Goal: Task Accomplishment & Management: Complete application form

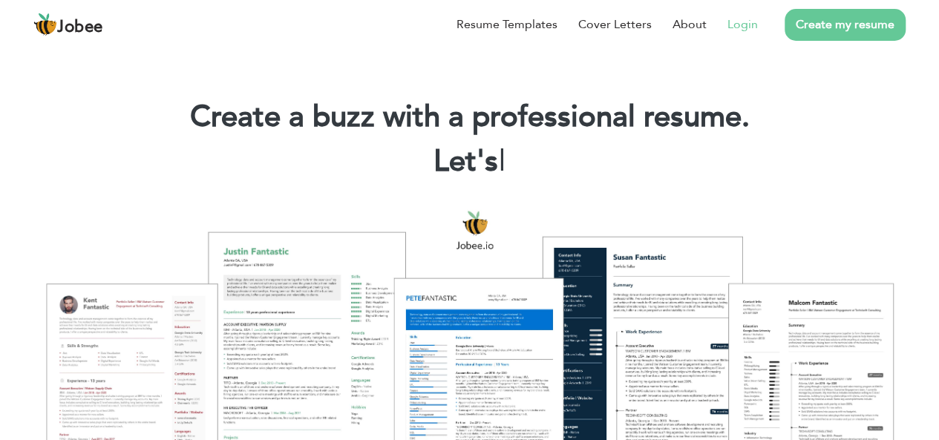
click at [735, 24] on link "Login" at bounding box center [742, 25] width 30 height 18
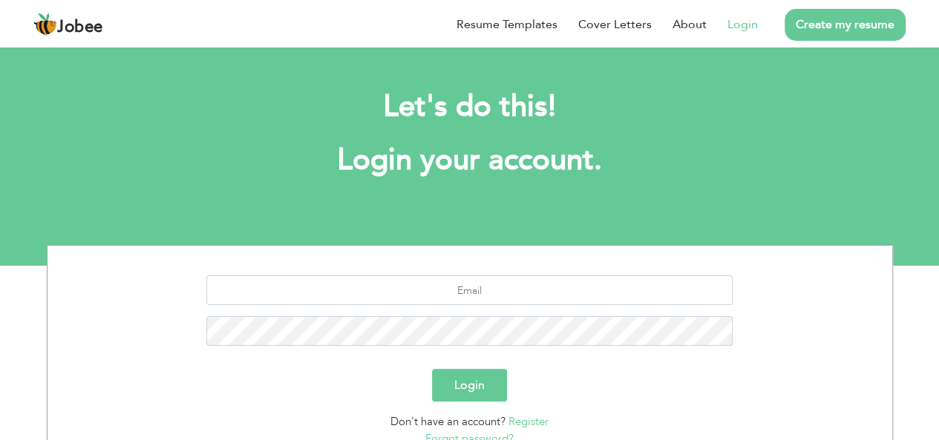
scroll to position [123, 0]
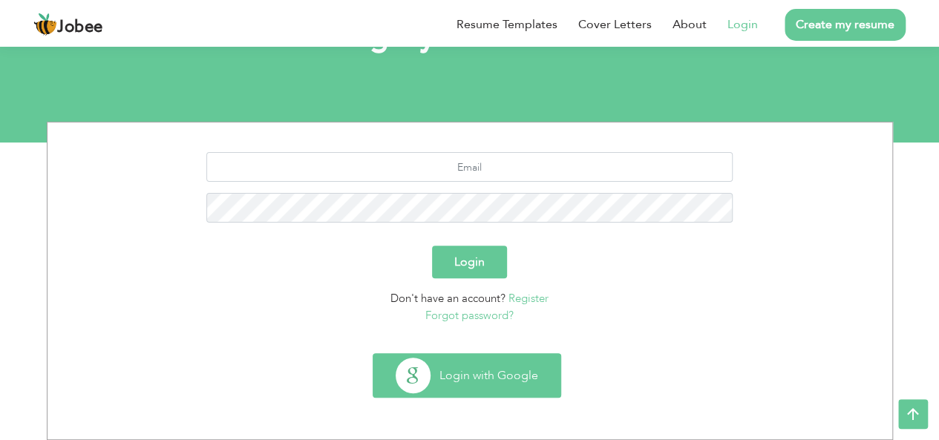
click at [492, 384] on button "Login with Google" at bounding box center [466, 375] width 187 height 43
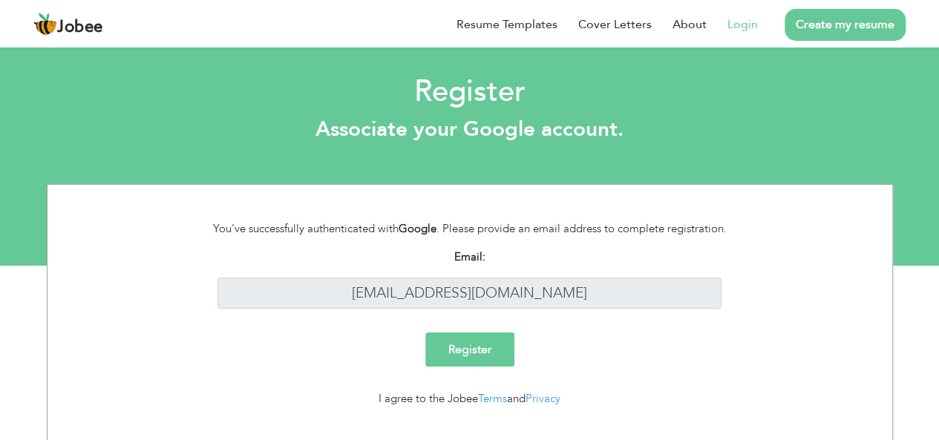
click at [741, 30] on link "Login" at bounding box center [742, 25] width 30 height 18
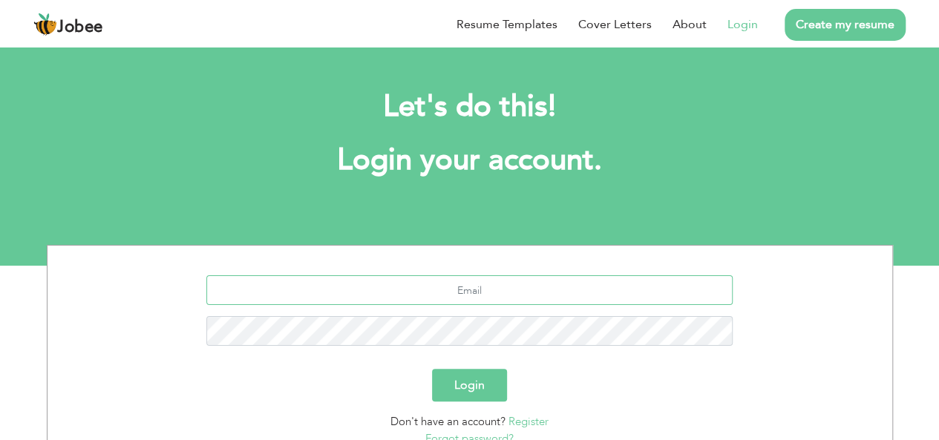
click at [484, 300] on input "text" at bounding box center [469, 290] width 526 height 30
type input "[EMAIL_ADDRESS][DOMAIN_NAME]"
click at [481, 387] on button "Login" at bounding box center [469, 385] width 75 height 33
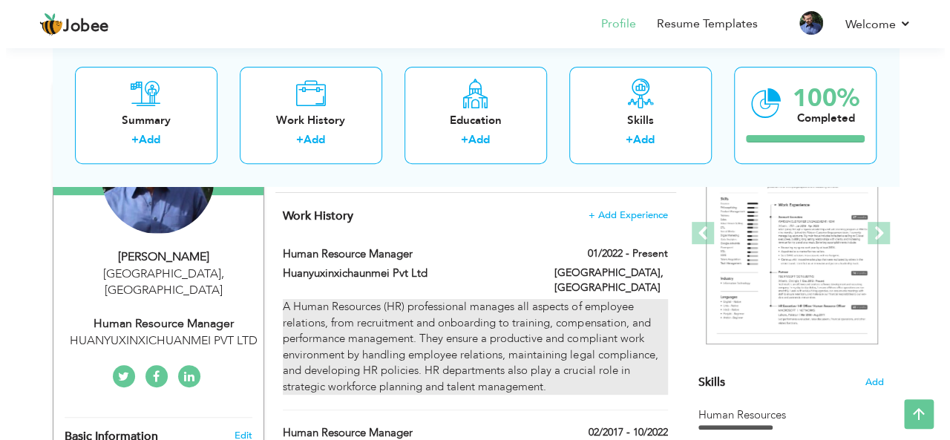
scroll to position [190, 0]
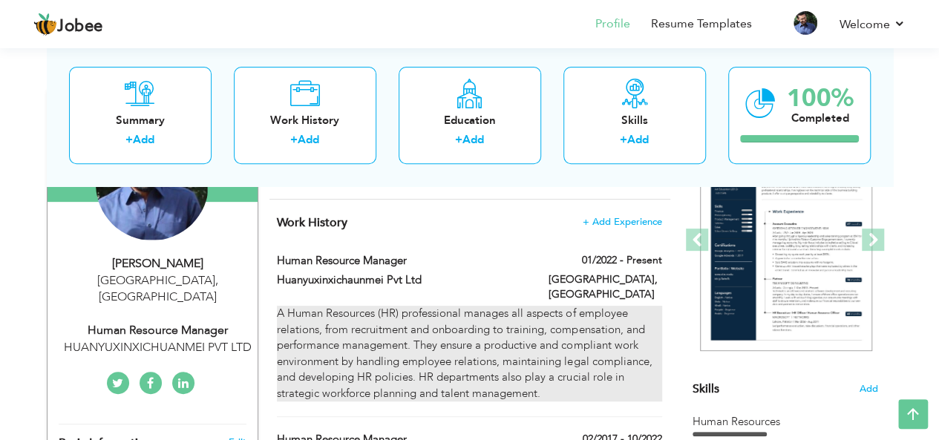
click at [454, 333] on div "A Human Resources (HR) professional manages all aspects of employee relations, …" at bounding box center [469, 354] width 384 height 96
type input "Human Resource Manager"
type input "Huanyuxinxichaunmei Pvt Ltd"
type input "01/2022"
type input "[GEOGRAPHIC_DATA]"
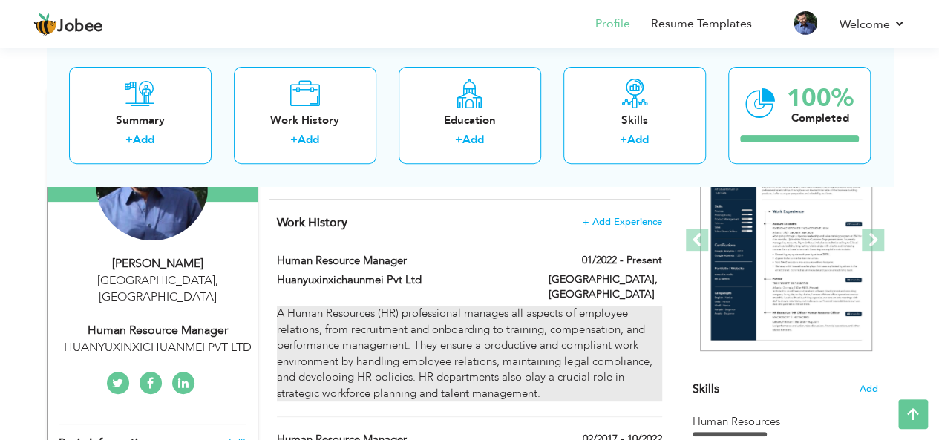
type input "[GEOGRAPHIC_DATA]"
checkbox input "true"
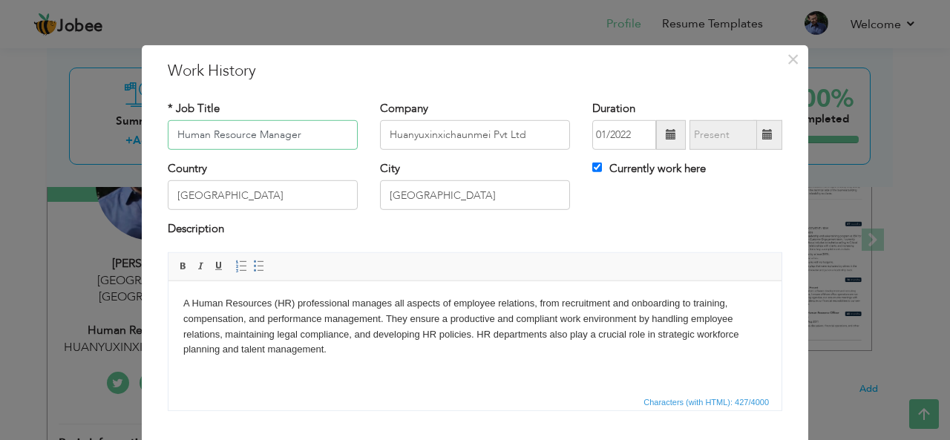
drag, startPoint x: 318, startPoint y: 139, endPoint x: 151, endPoint y: 121, distance: 167.9
click at [157, 121] on div "* Job Title Human Resource Manager" at bounding box center [263, 130] width 212 height 60
click at [226, 140] on input "Data Entry specialist" at bounding box center [263, 135] width 190 height 30
type input "Data Entry Specialist"
click at [321, 160] on div "* Job Title Data Entry Specialist" at bounding box center [263, 130] width 212 height 60
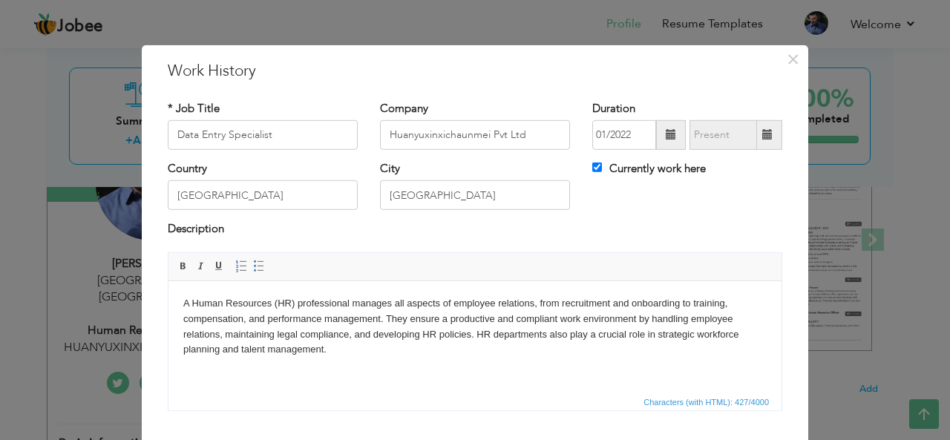
drag, startPoint x: 363, startPoint y: 346, endPoint x: 325, endPoint y: 584, distance: 241.2
click at [168, 304] on html "A Human Resources (HR) professional manages all aspects of employee relations, …" at bounding box center [474, 326] width 613 height 91
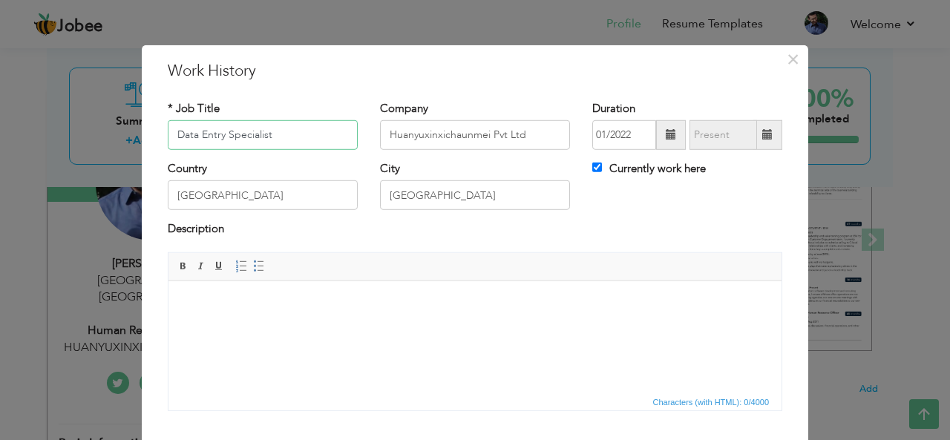
click at [284, 137] on input "Data Entry Specialist" at bounding box center [263, 135] width 190 height 30
type input "Data Entry Operator"
click at [390, 326] on html at bounding box center [474, 303] width 613 height 45
click at [246, 323] on html at bounding box center [474, 303] width 613 height 45
drag, startPoint x: 246, startPoint y: 323, endPoint x: 204, endPoint y: 307, distance: 44.7
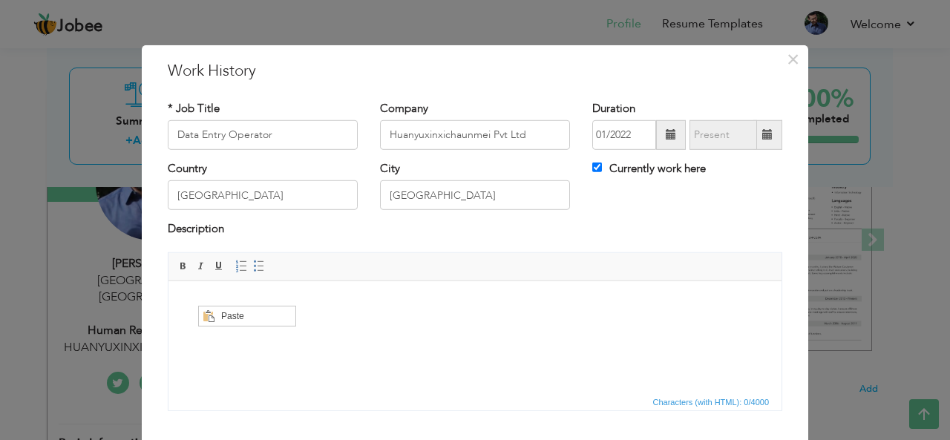
scroll to position [0, 0]
click at [223, 315] on span "Paste" at bounding box center [255, 316] width 77 height 18
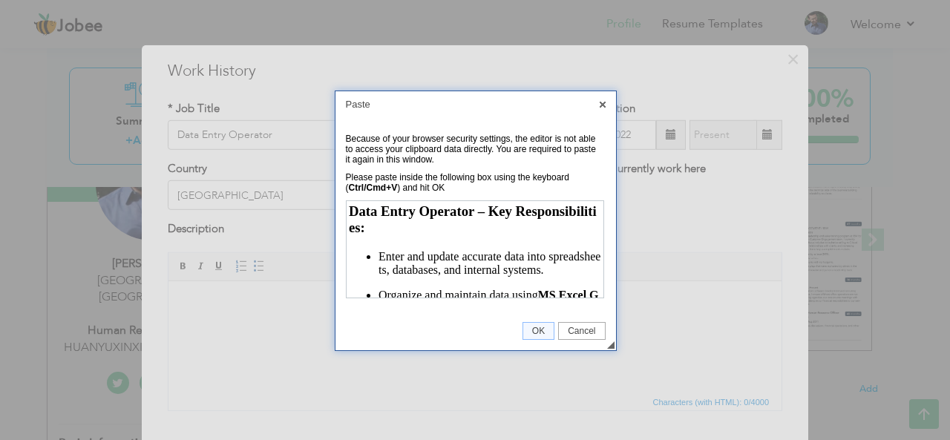
scroll to position [325, 0]
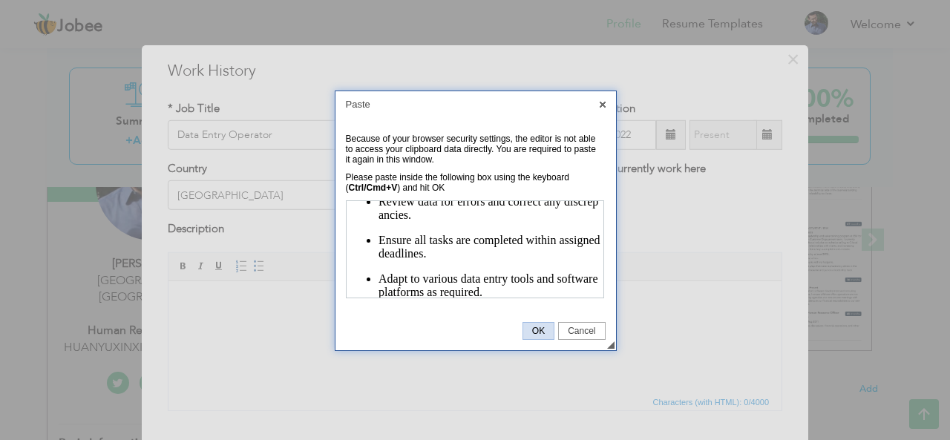
click at [540, 323] on link "OK" at bounding box center [538, 331] width 32 height 18
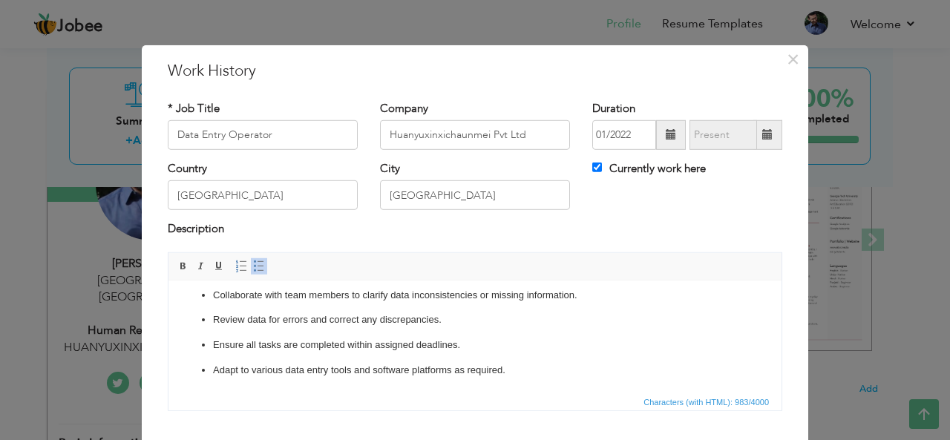
scroll to position [89, 0]
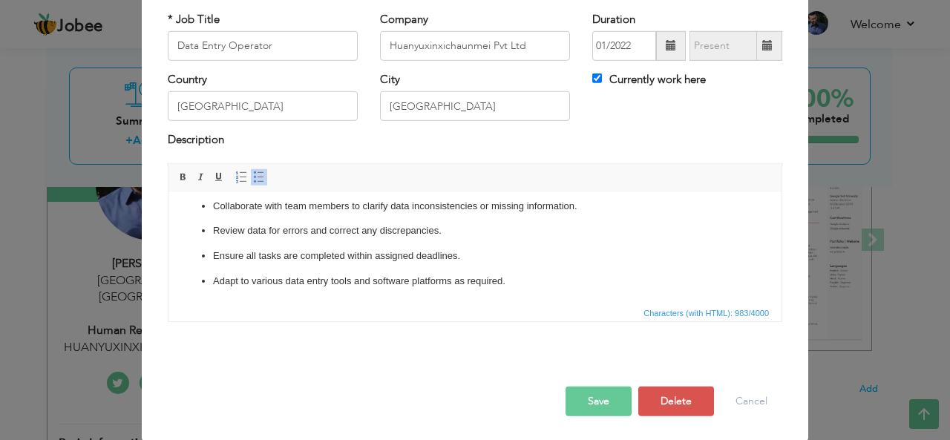
click at [584, 393] on button "Save" at bounding box center [599, 402] width 66 height 30
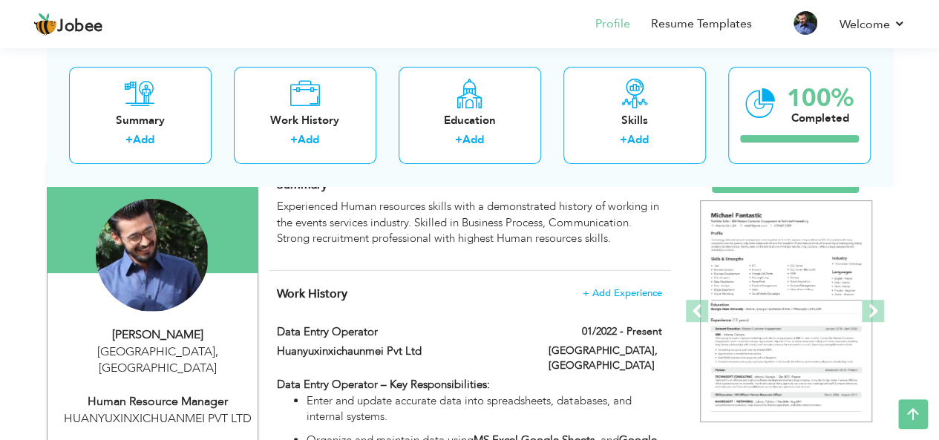
scroll to position [0, 0]
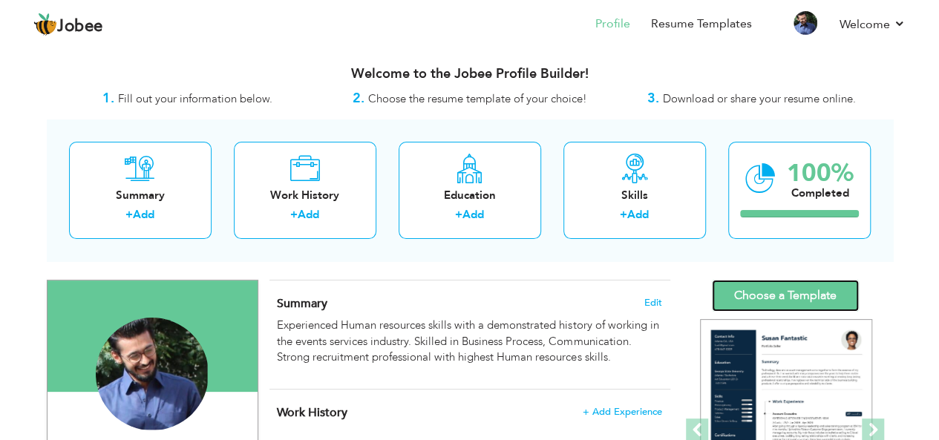
click at [737, 294] on link "Choose a Template" at bounding box center [785, 296] width 147 height 32
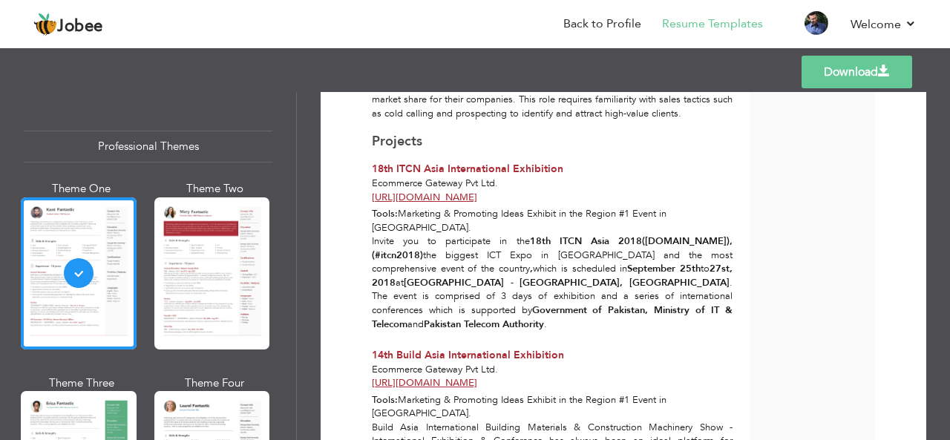
scroll to position [1356, 0]
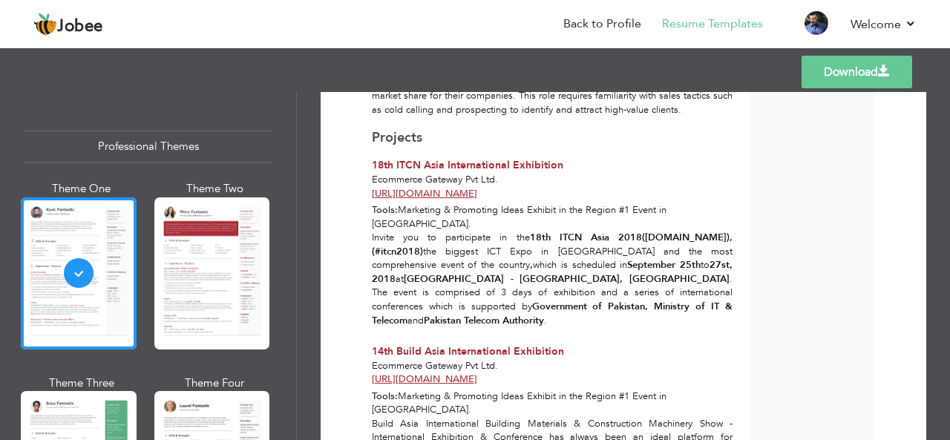
click at [847, 71] on link "Download" at bounding box center [857, 72] width 111 height 33
